Goal: Use online tool/utility: Utilize a website feature to perform a specific function

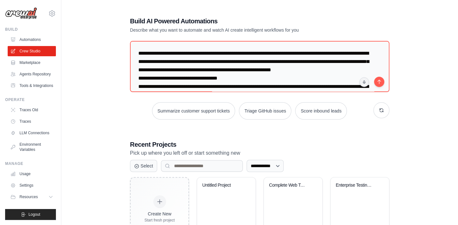
scroll to position [704, 0]
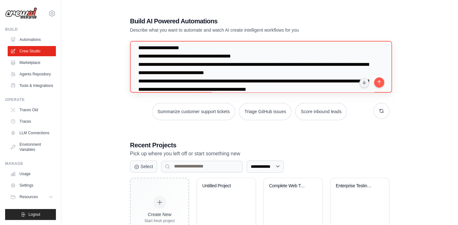
click at [186, 76] on textarea at bounding box center [261, 67] width 262 height 52
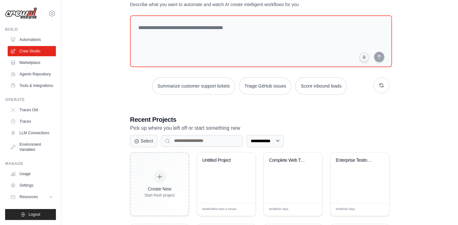
scroll to position [58, 0]
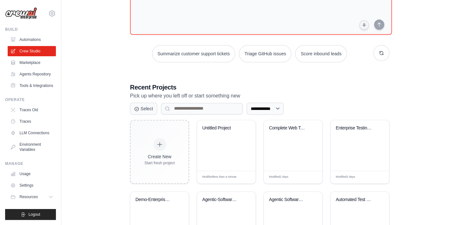
click at [452, 119] on div "**********" at bounding box center [259, 143] width 397 height 389
click at [288, 139] on div "Complete Web Test Automation with E..." at bounding box center [293, 145] width 58 height 51
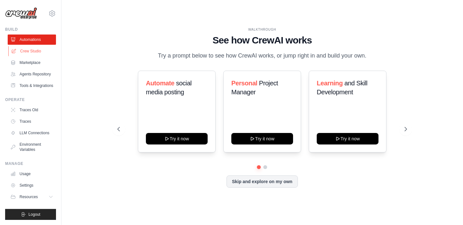
click at [24, 50] on link "Crew Studio" at bounding box center [32, 51] width 48 height 10
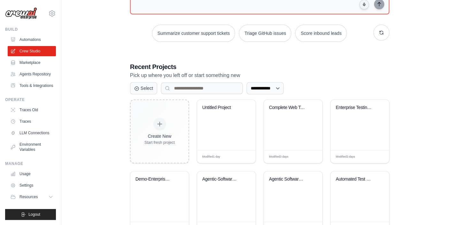
scroll to position [87, 0]
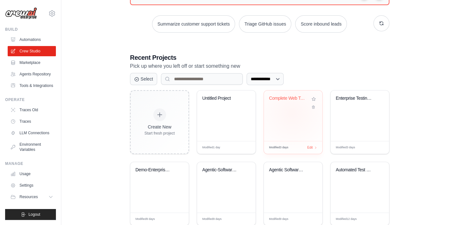
click at [292, 113] on div "Complete Web Test Automation with E..." at bounding box center [293, 115] width 58 height 51
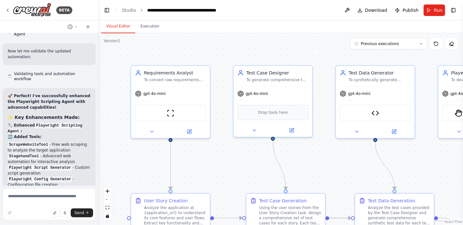
scroll to position [6415, 0]
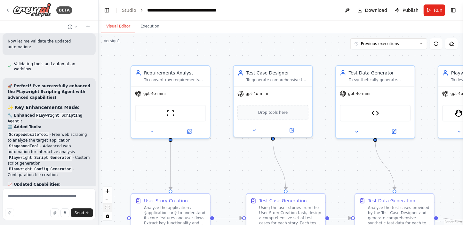
click at [105, 205] on button "fit view" at bounding box center [107, 208] width 8 height 8
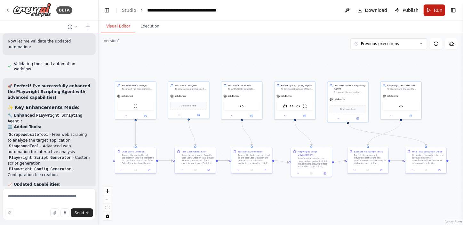
click at [435, 9] on span "Run" at bounding box center [437, 10] width 9 height 6
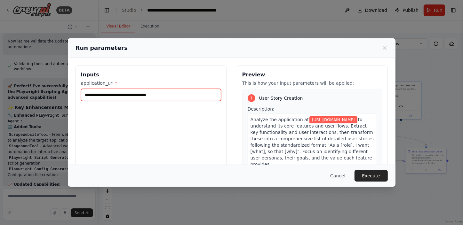
drag, startPoint x: 177, startPoint y: 97, endPoint x: 65, endPoint y: 99, distance: 111.6
click at [65, 99] on div "**********" at bounding box center [231, 112] width 463 height 225
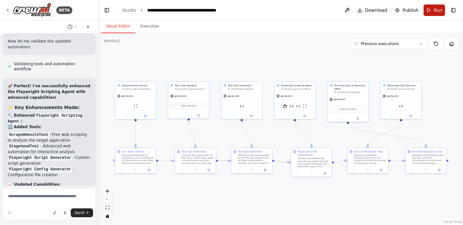
click at [431, 11] on button "Run" at bounding box center [433, 10] width 21 height 12
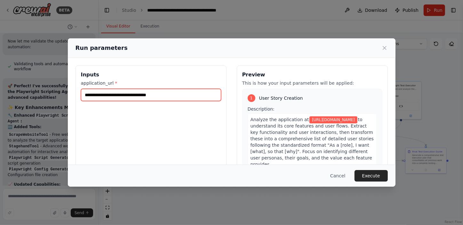
drag, startPoint x: 179, startPoint y: 91, endPoint x: 68, endPoint y: 92, distance: 110.9
click at [68, 92] on div "**********" at bounding box center [231, 141] width 327 height 167
paste input "text"
type input "**********"
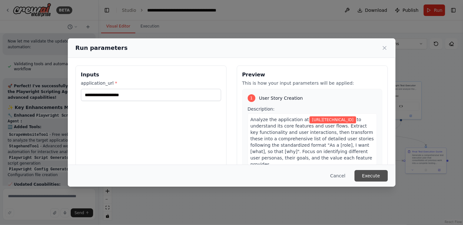
click at [369, 173] on button "Execute" at bounding box center [370, 176] width 33 height 12
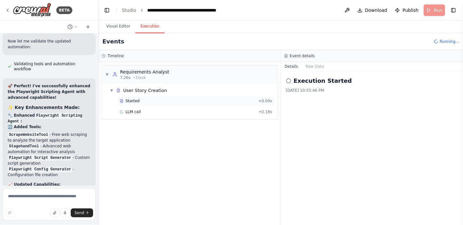
click at [140, 100] on div "Started" at bounding box center [188, 100] width 136 height 5
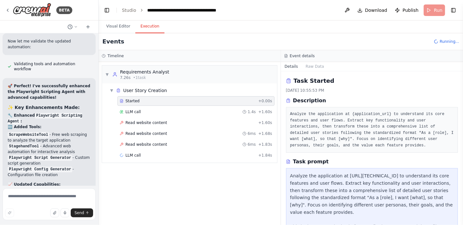
click at [139, 109] on div "LLM call 1.4s + 1.60s" at bounding box center [196, 111] width 152 height 5
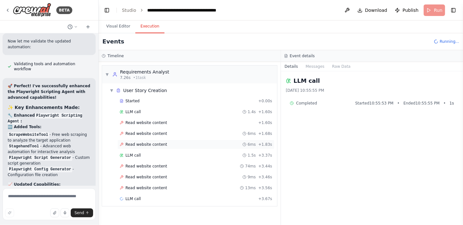
click at [143, 145] on span "Read website content" at bounding box center [146, 144] width 42 height 5
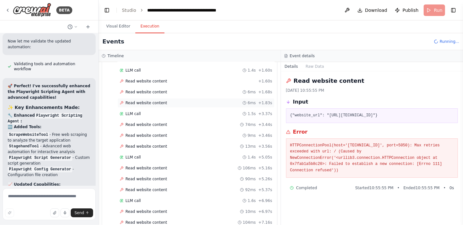
scroll to position [74, 0]
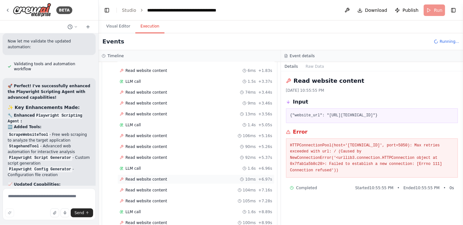
click at [150, 179] on span "Read website content" at bounding box center [146, 179] width 42 height 5
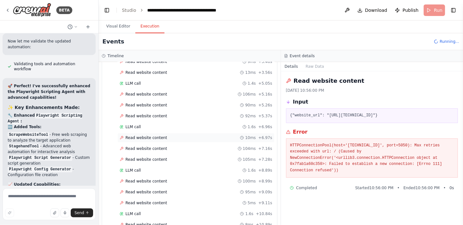
scroll to position [160, 0]
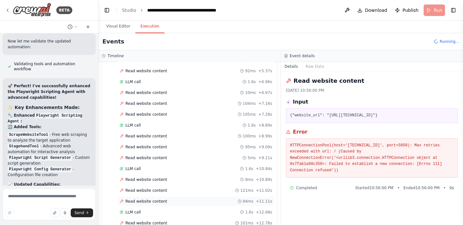
click at [153, 200] on span "Read website content" at bounding box center [146, 201] width 42 height 5
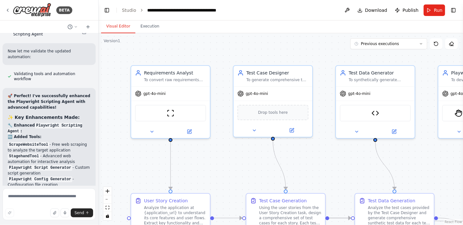
scroll to position [6415, 0]
